Goal: Communication & Community: Answer question/provide support

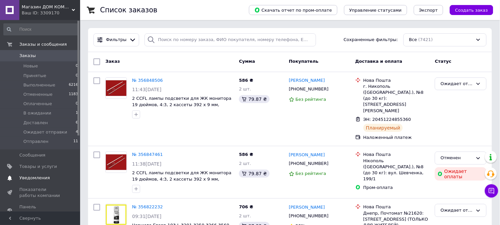
click at [50, 173] on link "Уведомления 0 0" at bounding box center [41, 177] width 82 height 11
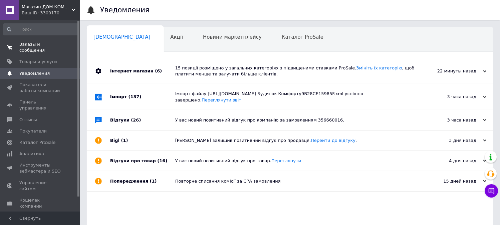
click at [38, 46] on span "Заказы и сообщения" at bounding box center [40, 47] width 42 height 12
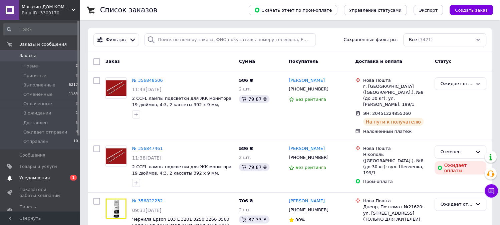
click at [34, 178] on span "Уведомления" at bounding box center [34, 178] width 30 height 6
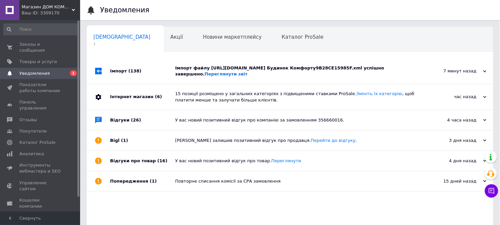
click at [178, 71] on div "Імпорт файлу https://www.shopeditor.com.ua/se_files/Магазин Будинок Комфорту9B2…" at bounding box center [297, 71] width 245 height 12
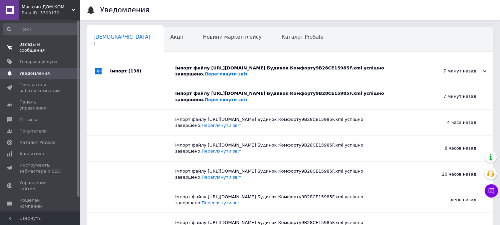
click at [44, 41] on link "Заказы и сообщения 0 0" at bounding box center [41, 47] width 82 height 17
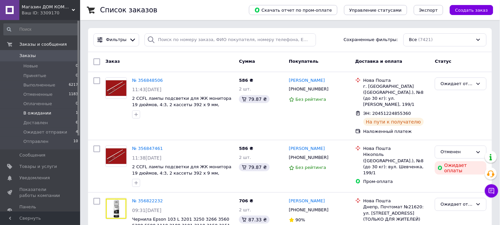
click at [53, 113] on li "В ожидании 1" at bounding box center [41, 113] width 82 height 9
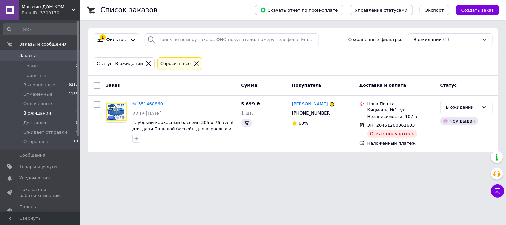
click at [50, 55] on span "Заказы" at bounding box center [40, 56] width 42 height 6
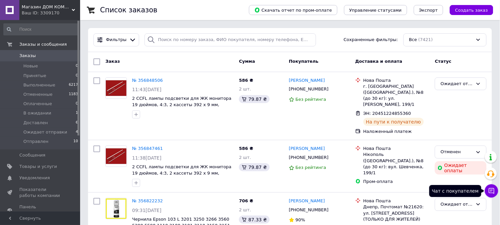
click at [488, 191] on icon at bounding box center [491, 191] width 7 height 7
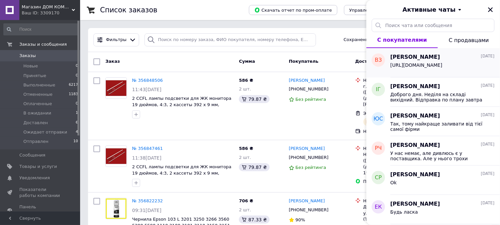
click at [443, 67] on span "[URL][DOMAIN_NAME]" at bounding box center [417, 64] width 52 height 5
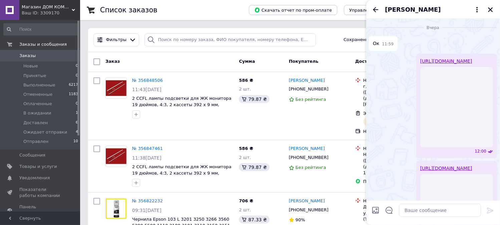
scroll to position [1404, 0]
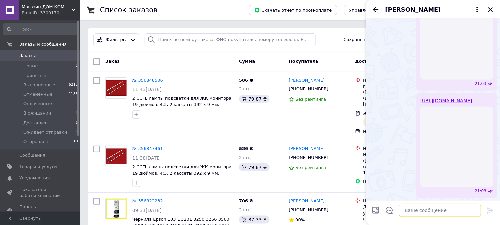
click at [415, 212] on textarea at bounding box center [440, 210] width 82 height 13
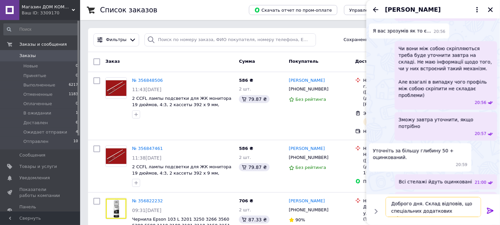
scroll to position [918, 0]
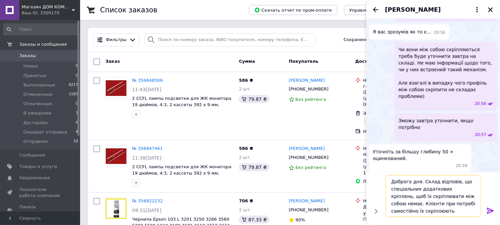
click at [440, 211] on textarea "Доброго дня. Склад відповів, що спеціальних додаткових кріплень, щоб їх скріплю…" at bounding box center [433, 196] width 95 height 42
click at [466, 196] on textarea "Доброго дня. Склад відповів, що спеціальних додаткових кріплень, щоб їх скріплю…" at bounding box center [433, 196] width 95 height 42
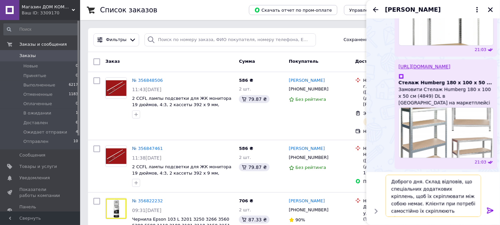
scroll to position [1426, 0]
click at [449, 196] on textarea "Доброго дня. Склад відповів, що спеціальних додаткових кріплень, щоб їх скріплю…" at bounding box center [433, 196] width 95 height 42
click at [465, 214] on textarea "Доброго дня. Склад відповів, що спеціальних додаткових кріплень, щоб їх скріплю…" at bounding box center [433, 196] width 95 height 42
type textarea "Доброго дня. Склад відповів, що спеціальних додаткових кріплень, щоб їх скріплю…"
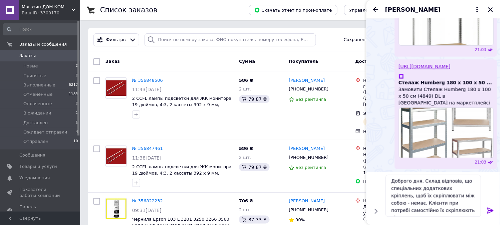
click at [489, 208] on icon at bounding box center [491, 211] width 8 height 8
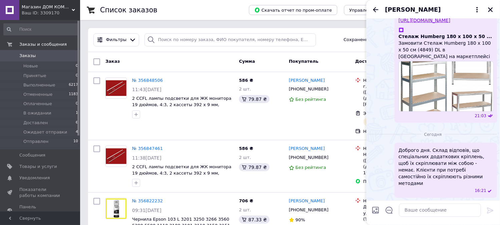
scroll to position [1466, 0]
click at [385, 149] on div "Доброго дня. Склад відповів, що спеціальних додаткових кріплень, щоб їх скріплю…" at bounding box center [433, 170] width 128 height 55
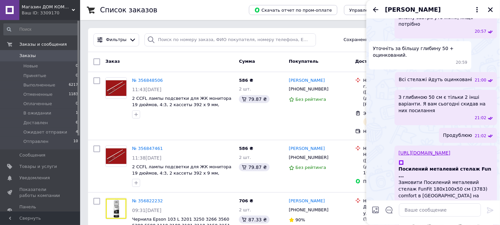
scroll to position [984, 0]
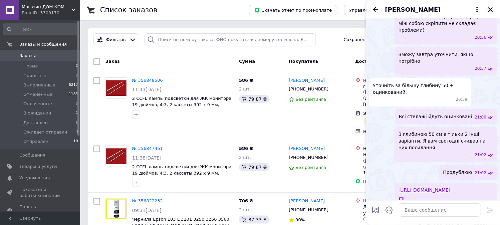
click at [492, 10] on icon "Закрыть" at bounding box center [491, 10] width 6 height 6
